Goal: Leave review/rating

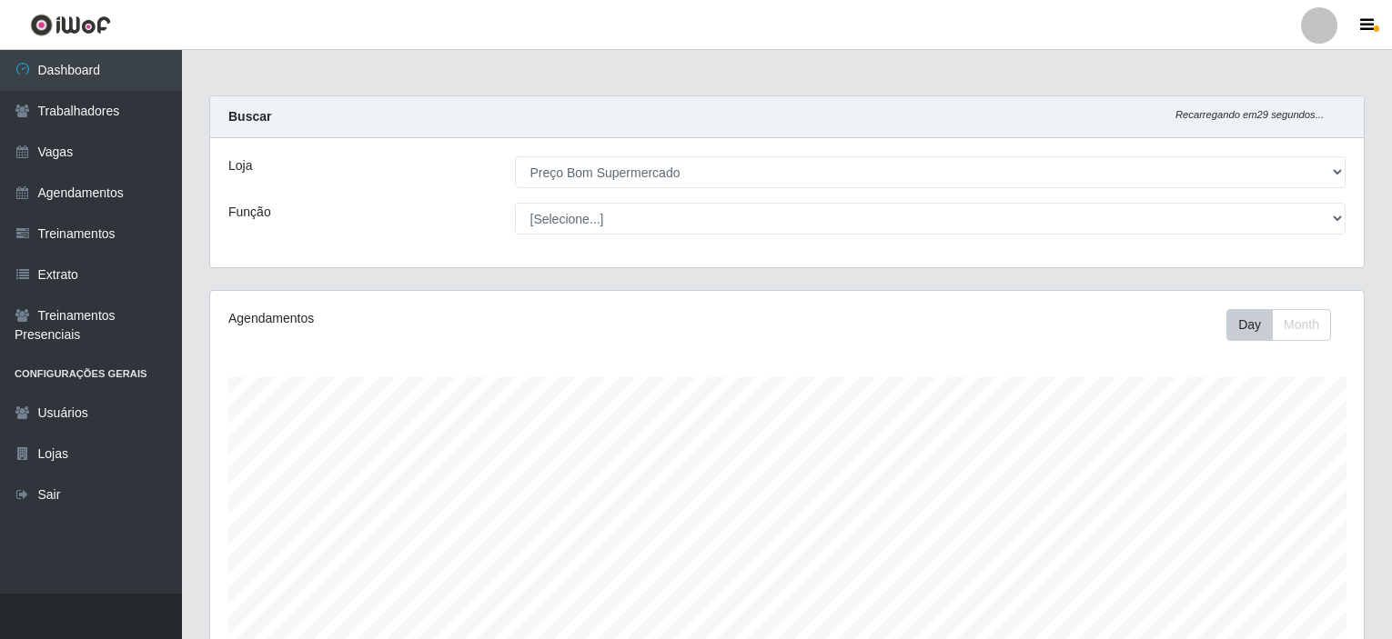
select select "387"
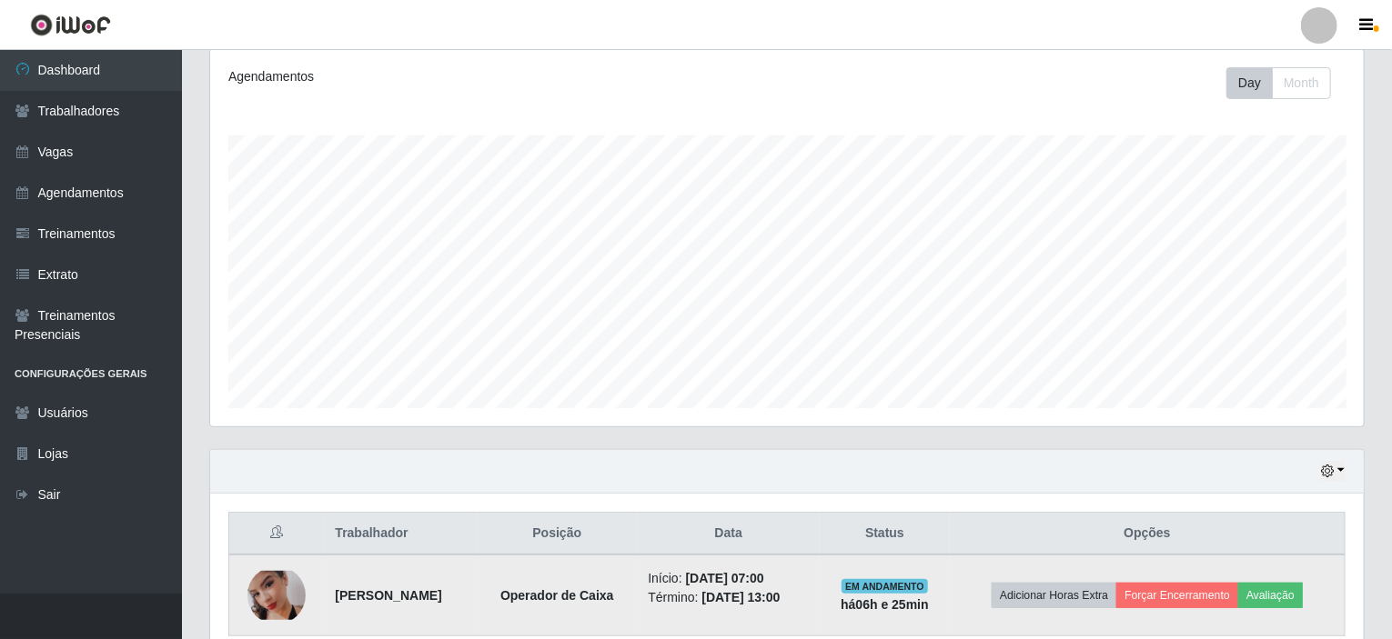
scroll to position [377, 1153]
click at [1288, 592] on button "Avaliação" at bounding box center [1270, 595] width 65 height 25
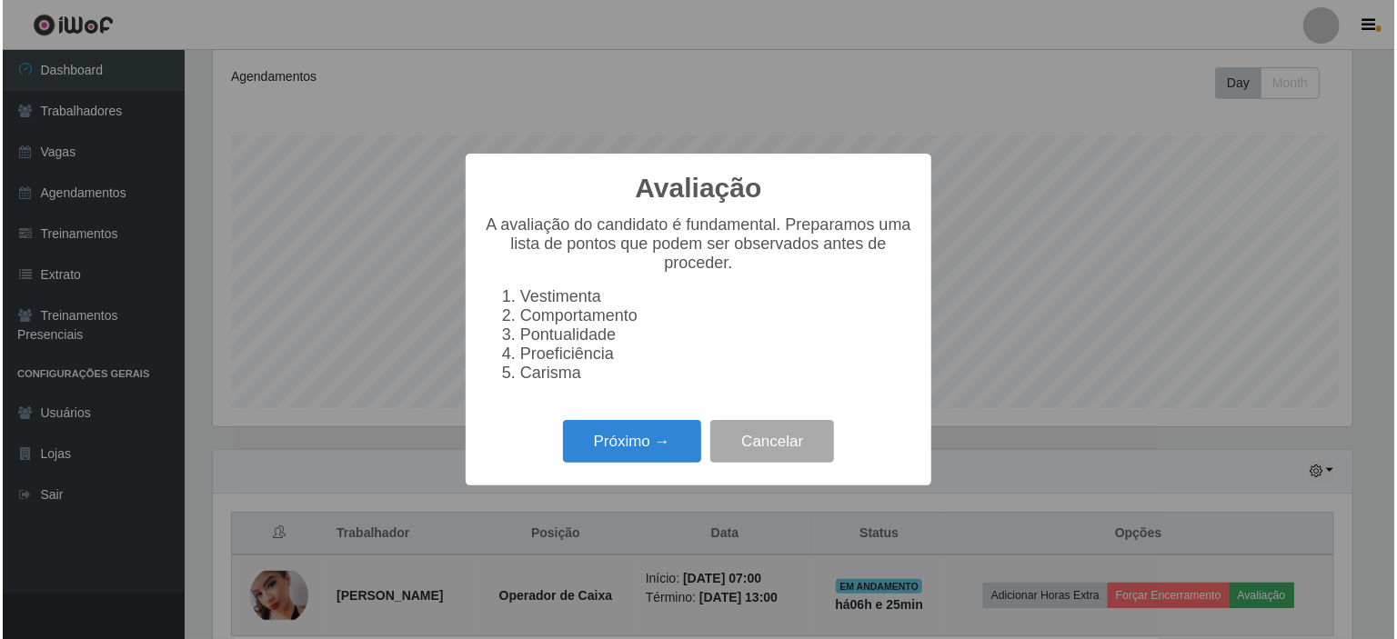
scroll to position [377, 1146]
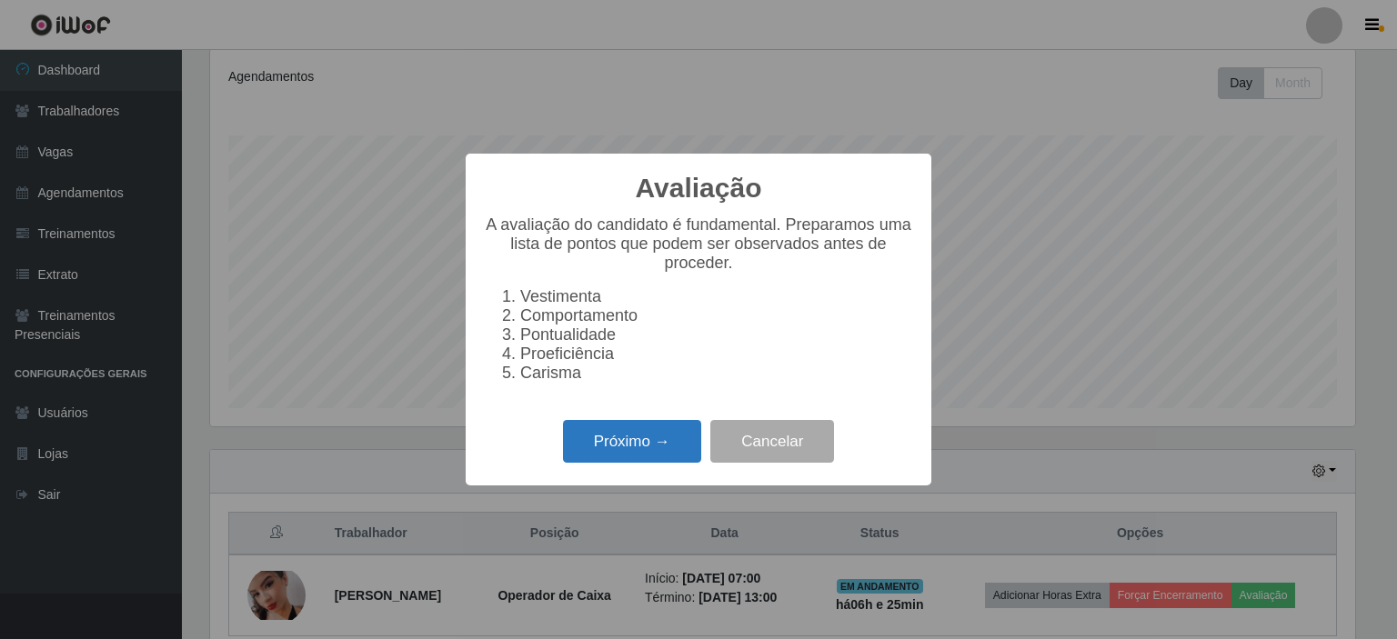
click at [626, 458] on button "Próximo →" at bounding box center [632, 441] width 138 height 43
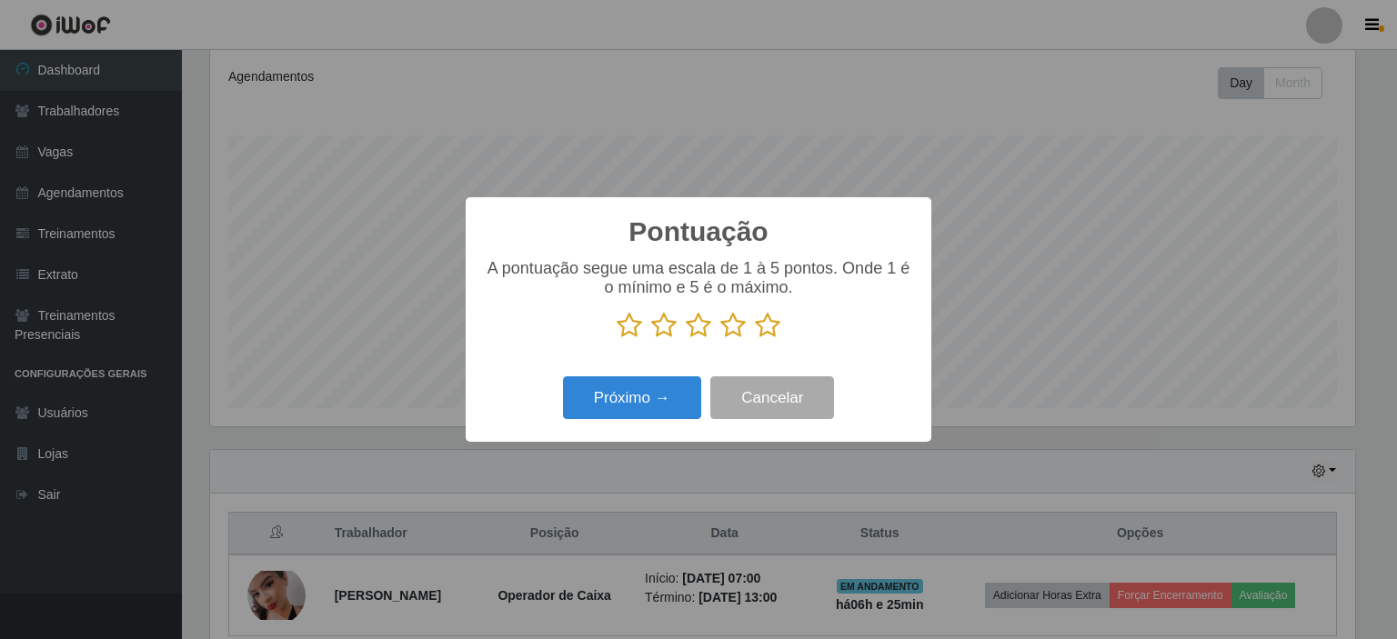
scroll to position [909240, 908472]
click at [763, 328] on icon at bounding box center [767, 325] width 25 height 27
click at [755, 339] on input "radio" at bounding box center [755, 339] width 0 height 0
click at [629, 411] on button "Próximo →" at bounding box center [632, 398] width 138 height 43
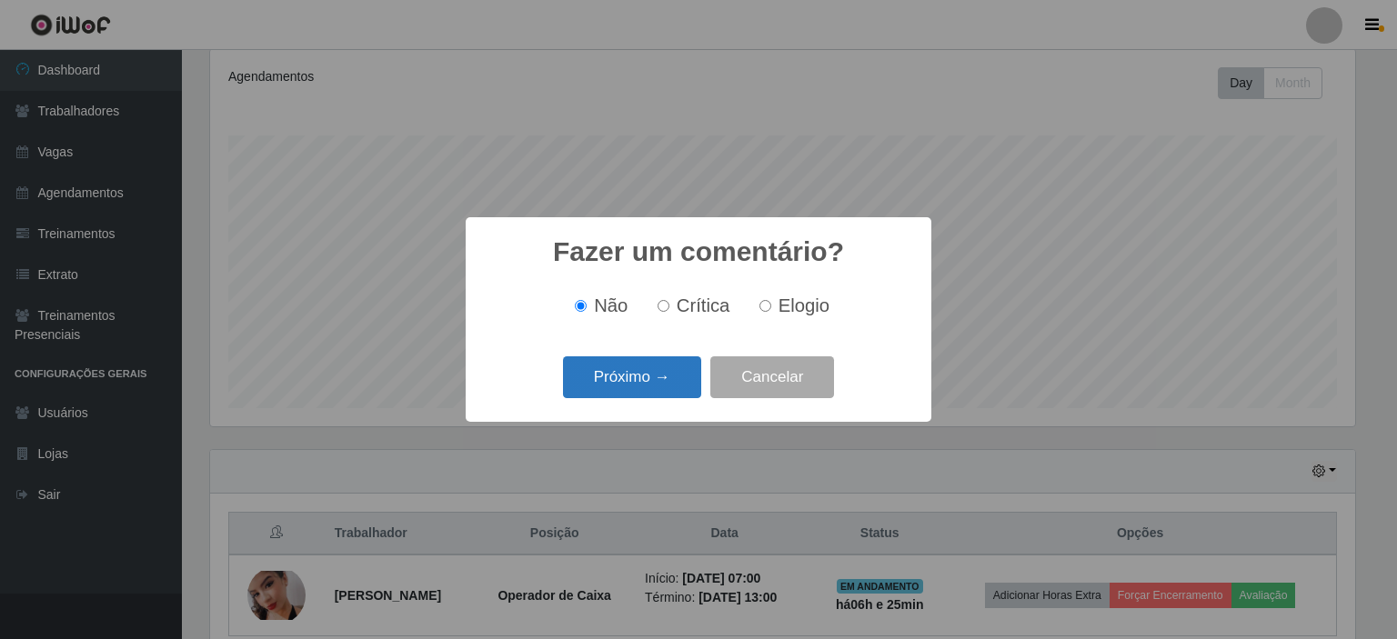
click at [633, 388] on button "Próximo →" at bounding box center [632, 378] width 138 height 43
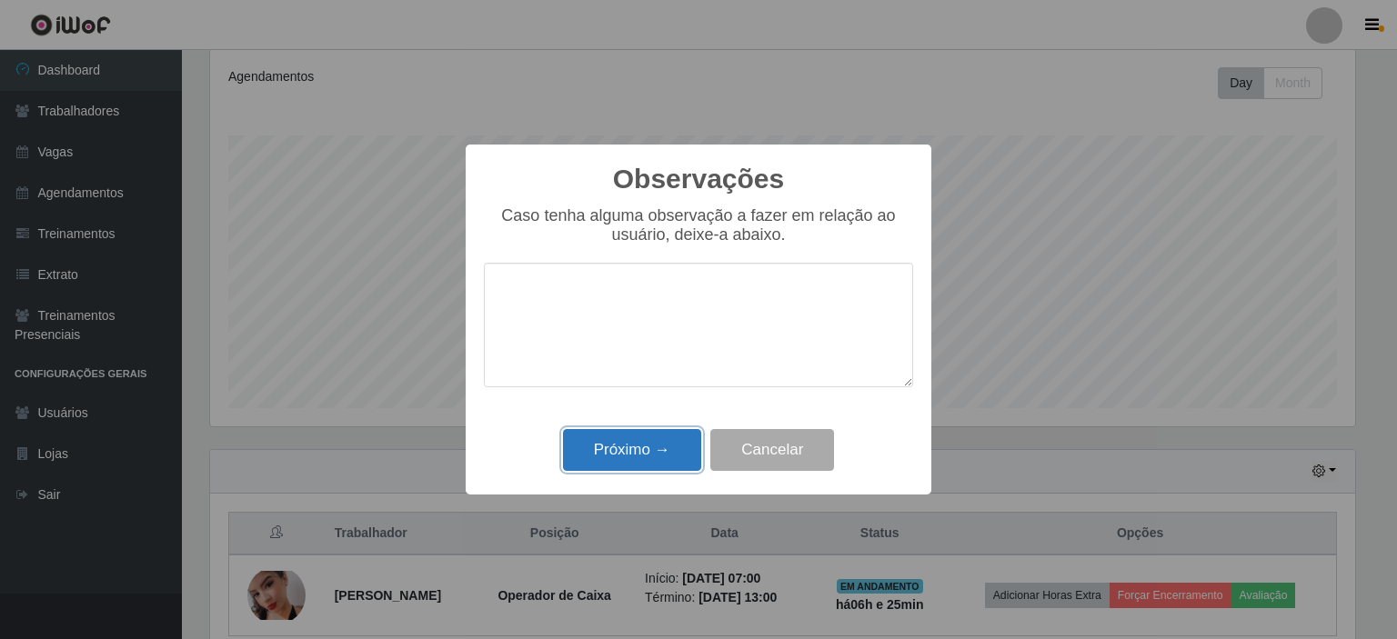
click at [629, 435] on button "Próximo →" at bounding box center [632, 450] width 138 height 43
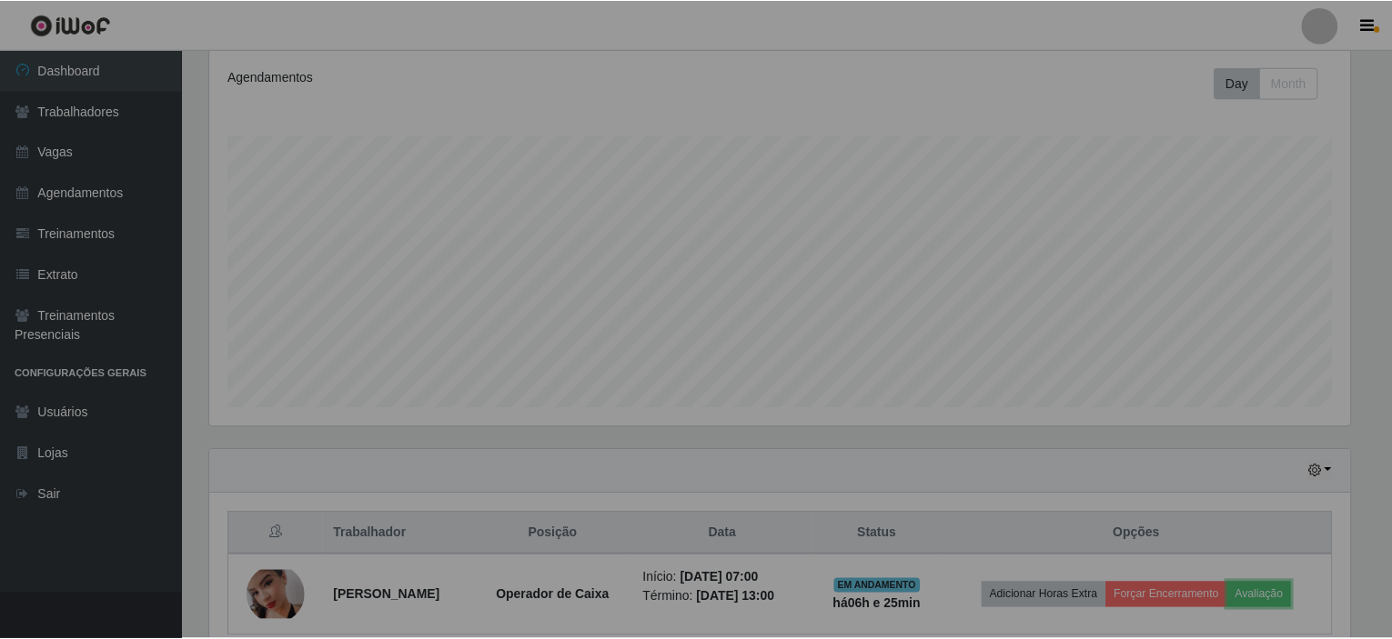
scroll to position [377, 1153]
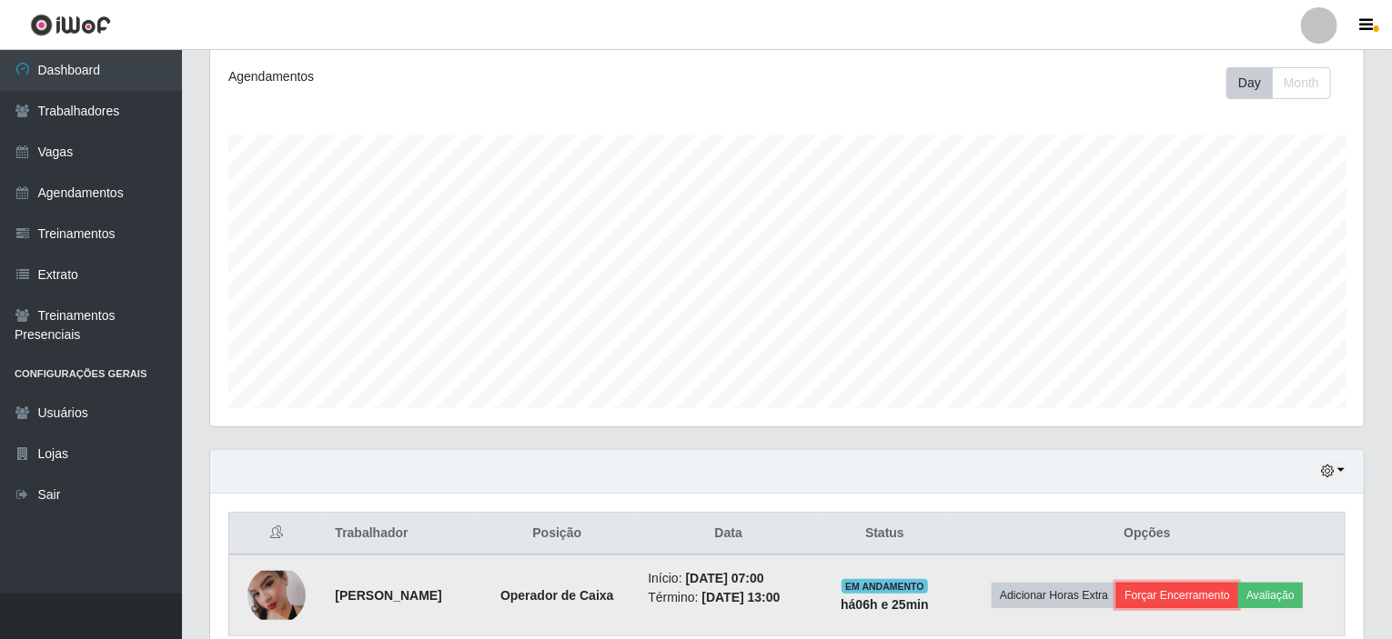
click at [1174, 592] on button "Forçar Encerramento" at bounding box center [1177, 595] width 122 height 25
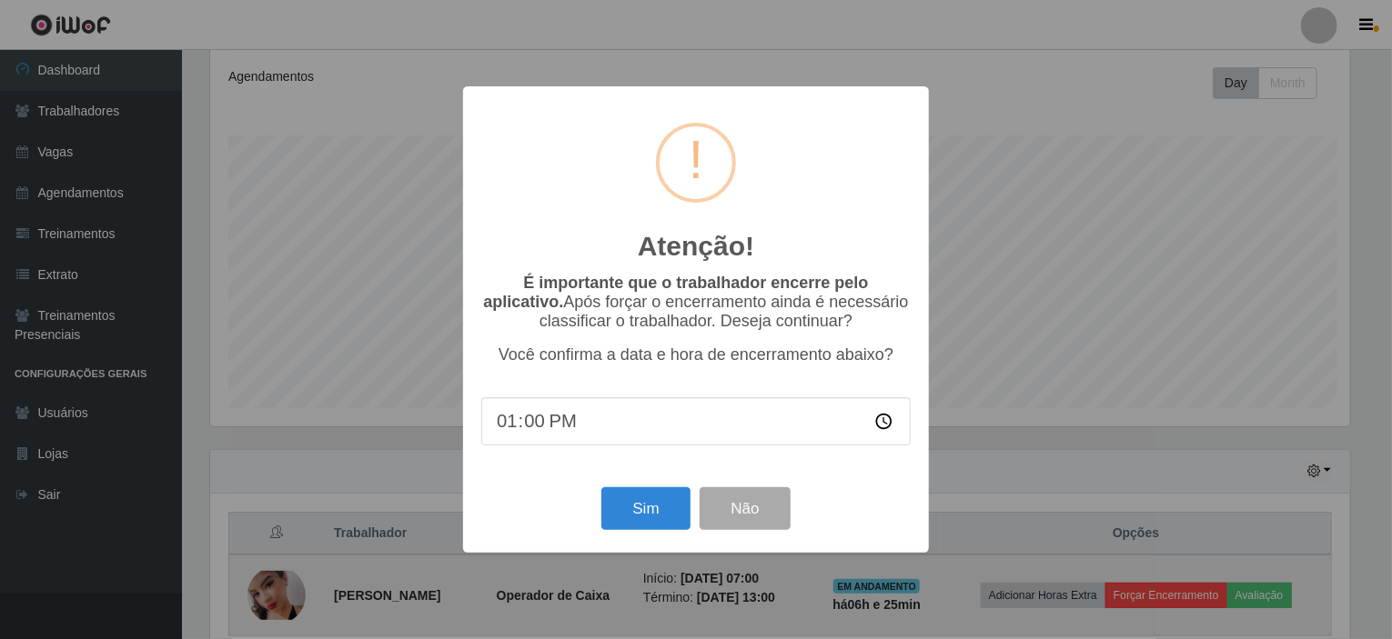
scroll to position [377, 1146]
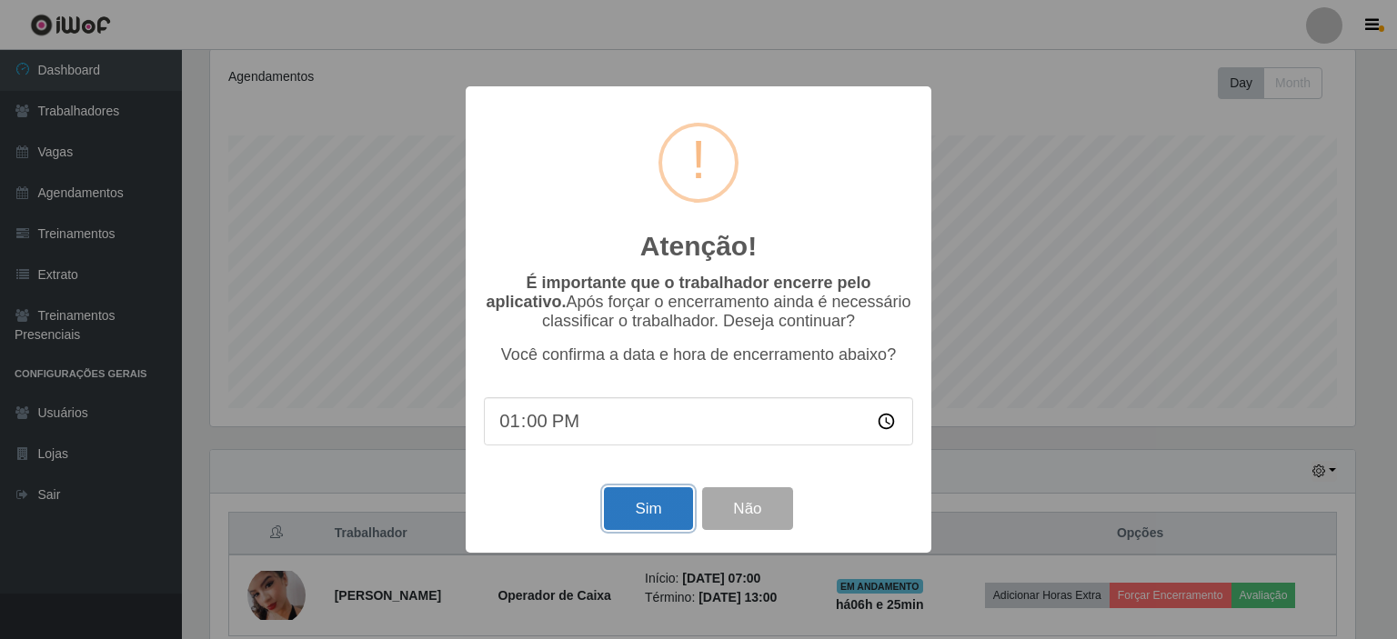
click at [651, 512] on button "Sim" at bounding box center [648, 509] width 88 height 43
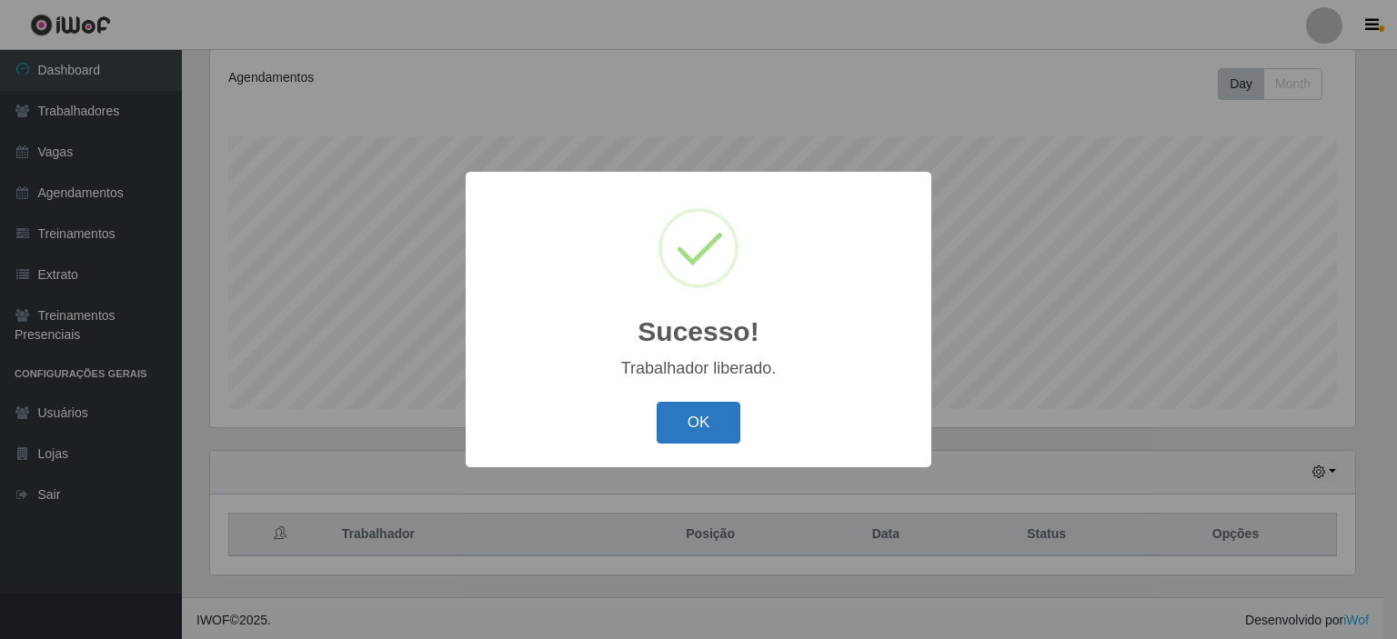
click at [675, 429] on button "OK" at bounding box center [699, 423] width 85 height 43
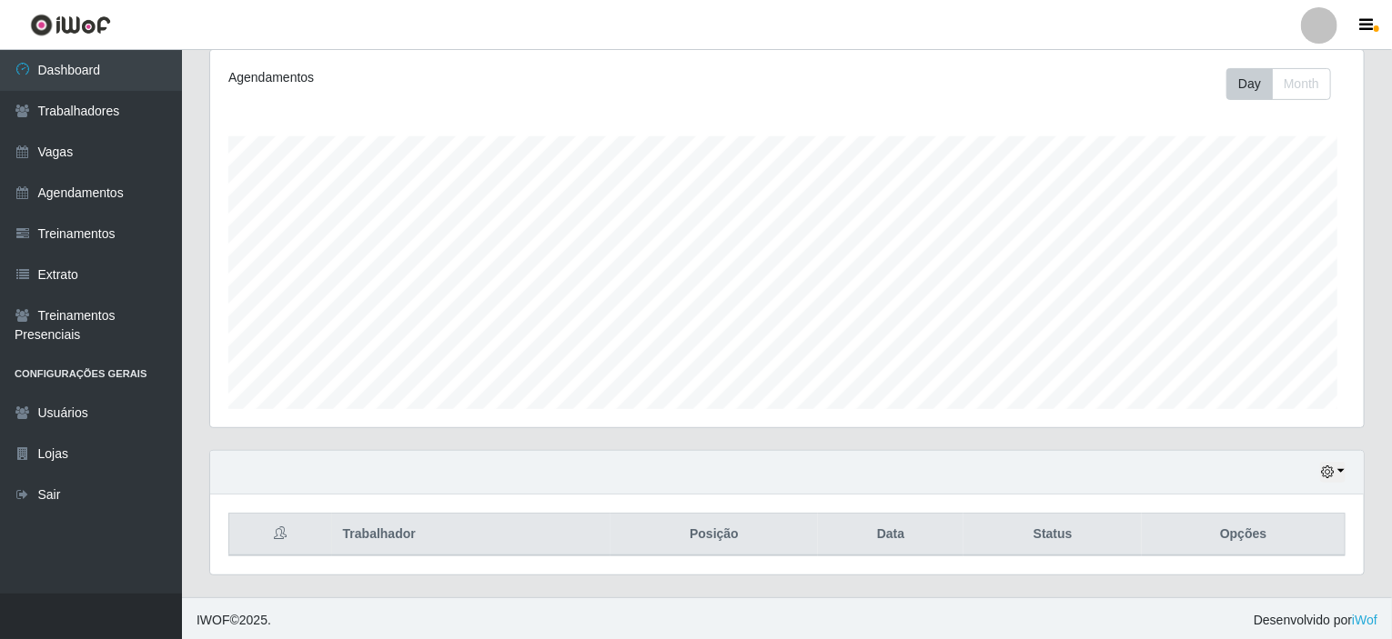
scroll to position [377, 1153]
